Goal: Information Seeking & Learning: Learn about a topic

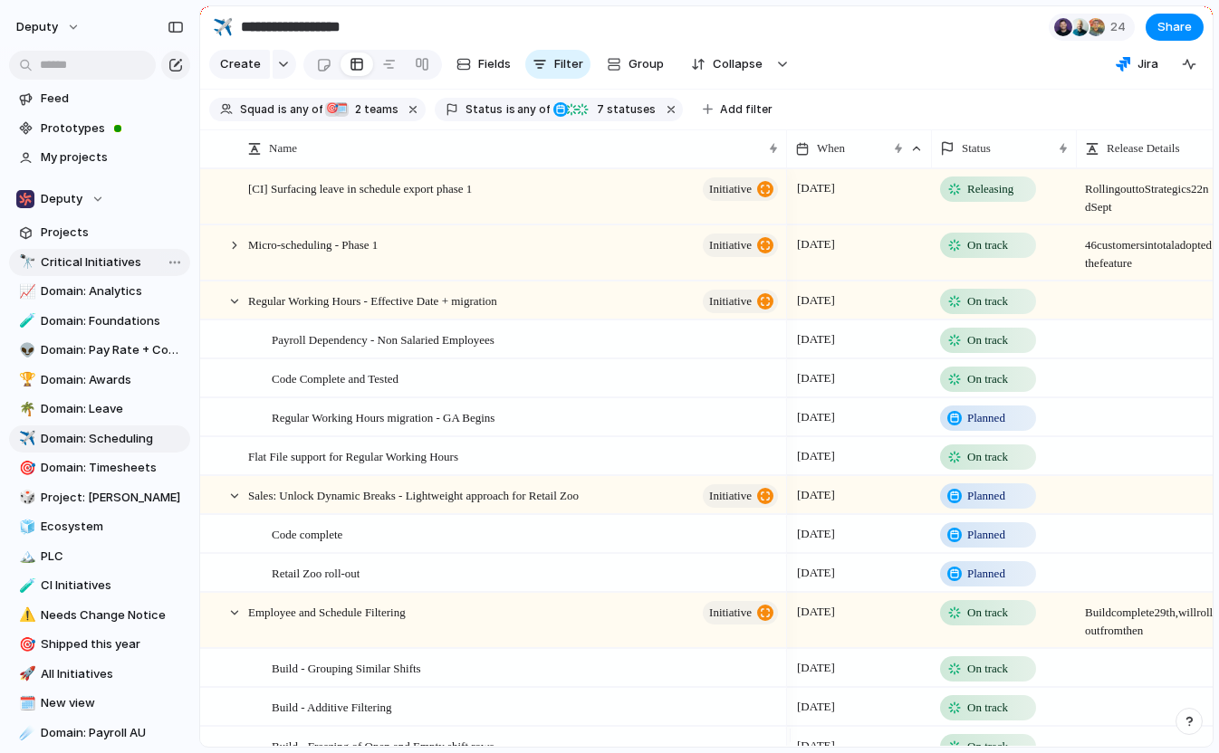
click at [124, 260] on span "Critical Initiatives" at bounding box center [112, 262] width 143 height 18
type input "**********"
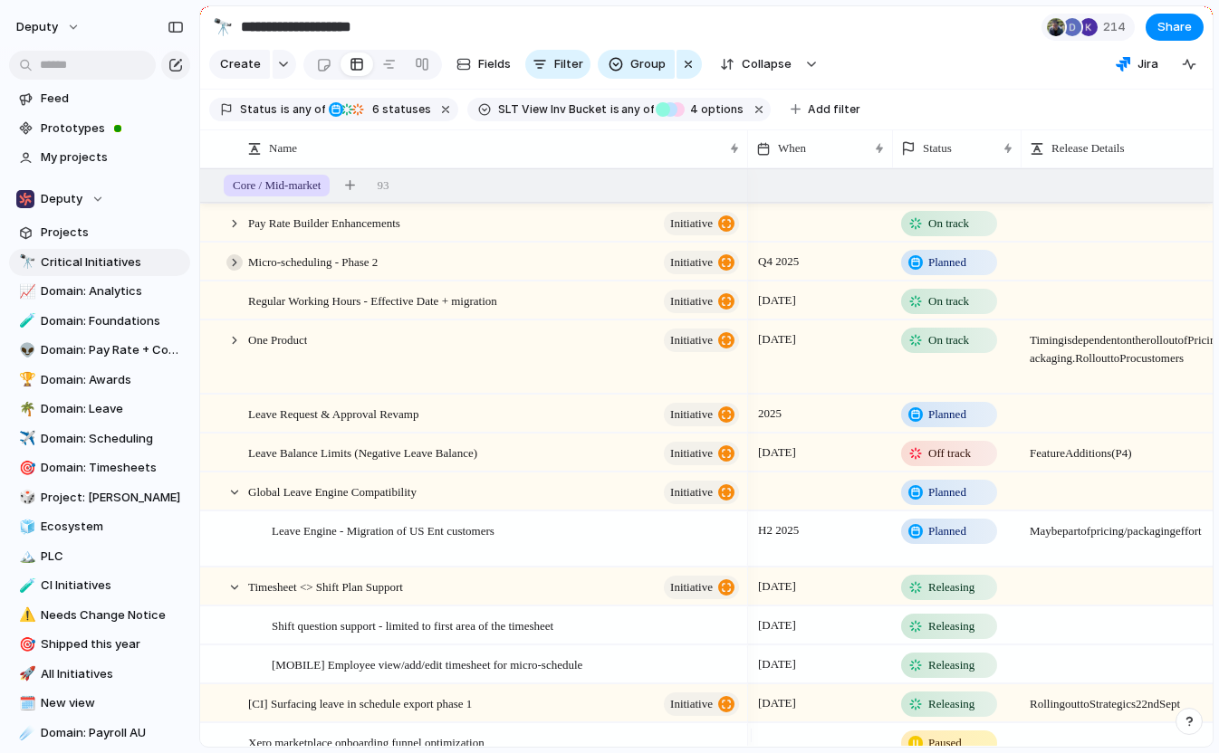
click at [235, 271] on div at bounding box center [234, 262] width 16 height 16
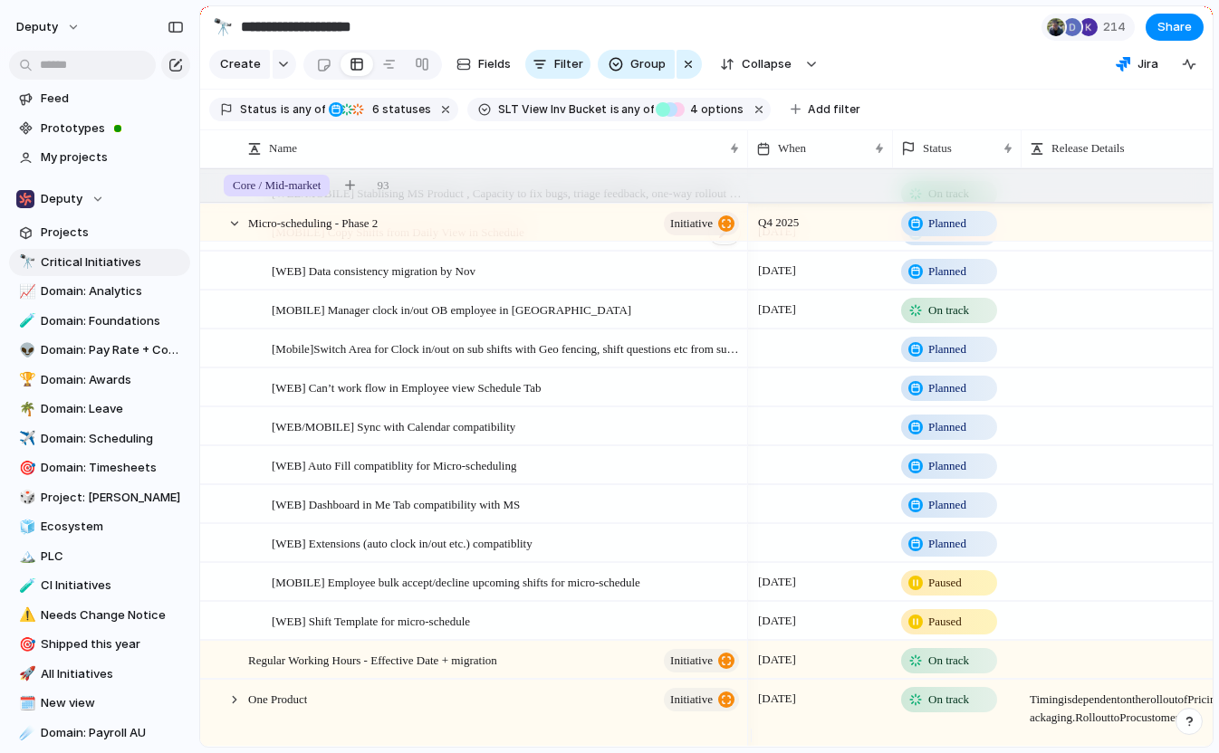
scroll to position [54, 0]
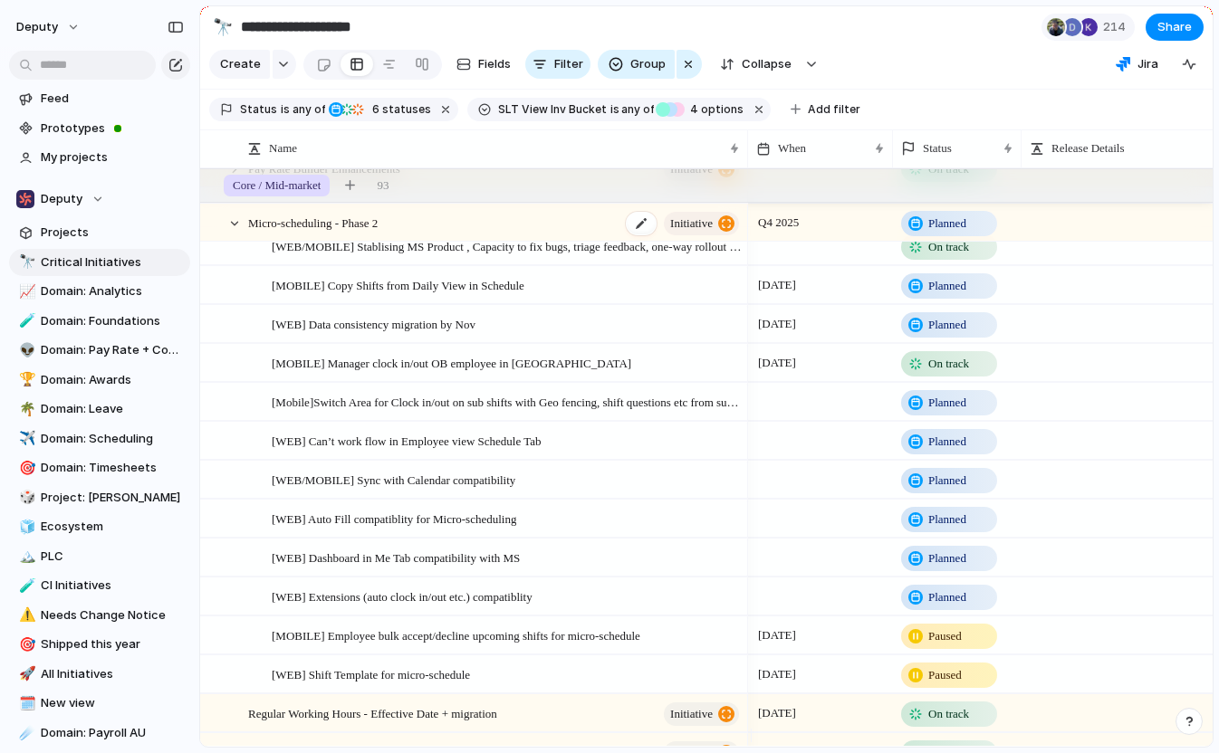
click at [447, 236] on div "Micro-scheduling - Phase 2 initiative" at bounding box center [494, 223] width 493 height 37
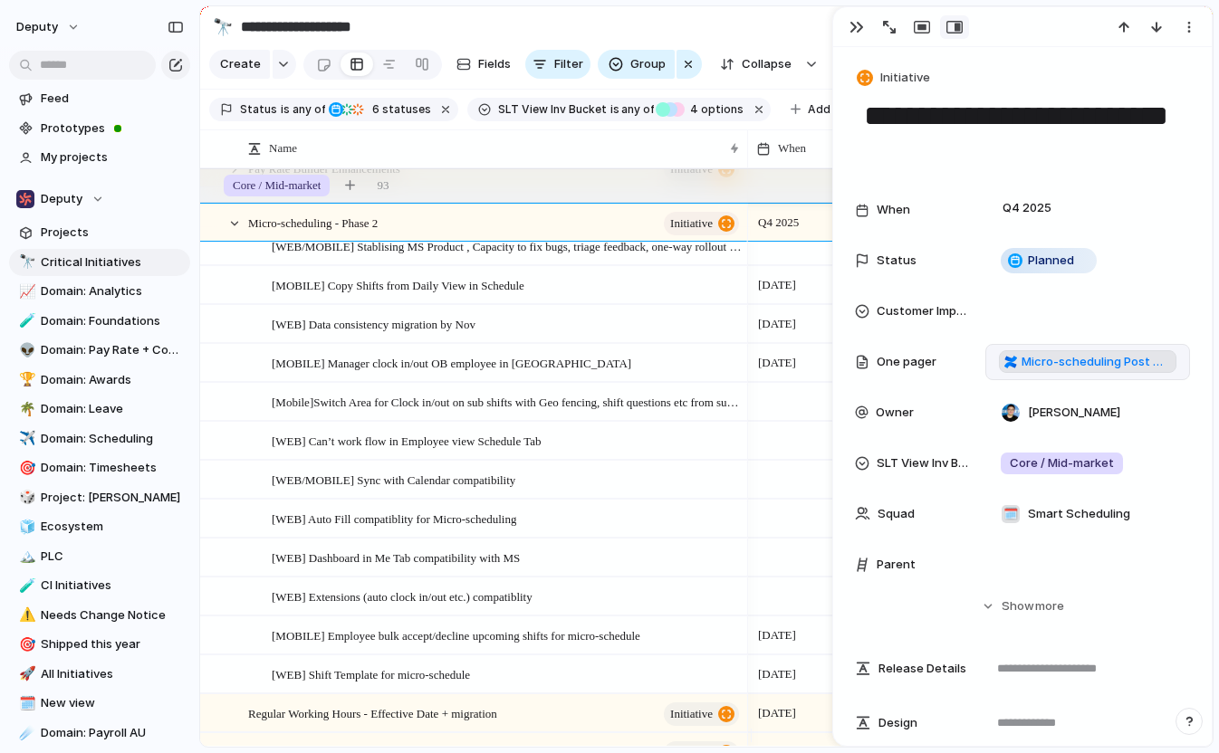
click at [1038, 361] on span "Micro-scheduling Post GA Feature Development List" at bounding box center [1095, 362] width 149 height 18
